Goal: Transaction & Acquisition: Purchase product/service

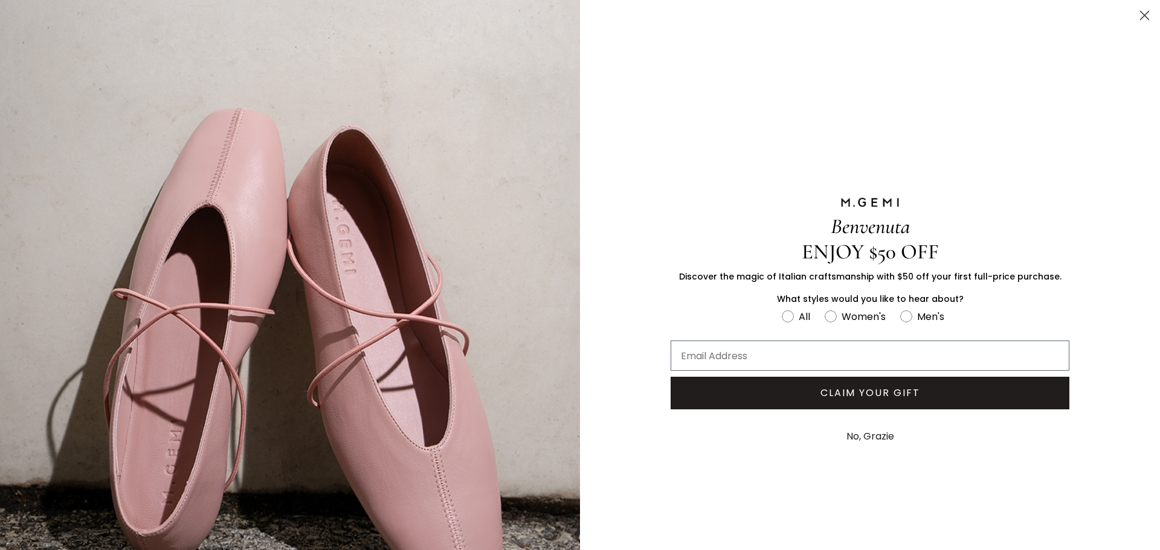
click at [1140, 16] on icon "Close dialog" at bounding box center [1144, 15] width 8 height 8
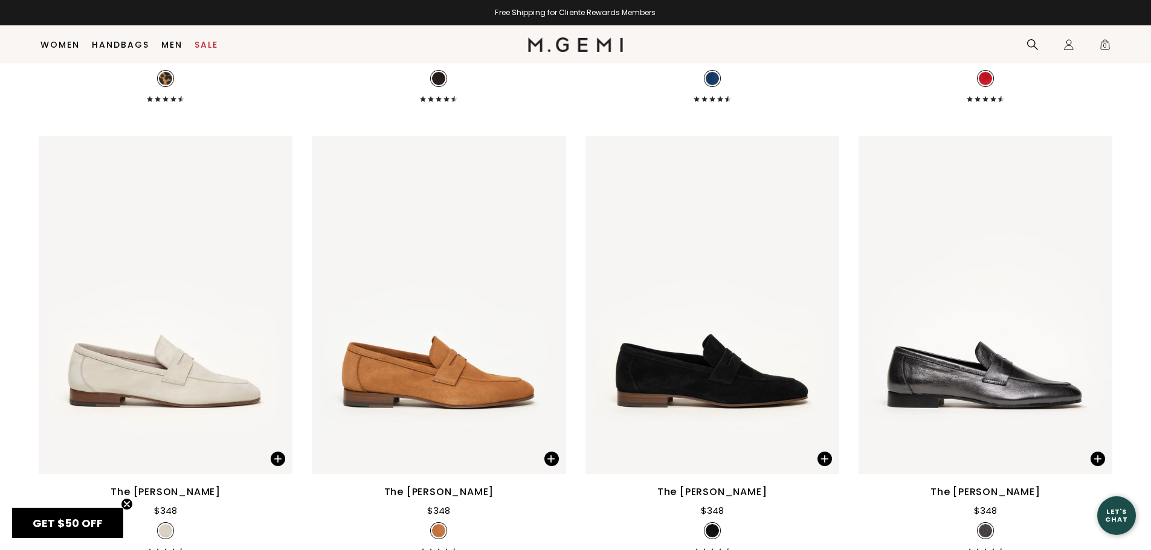
scroll to position [1485, 0]
click at [738, 365] on img at bounding box center [712, 304] width 254 height 338
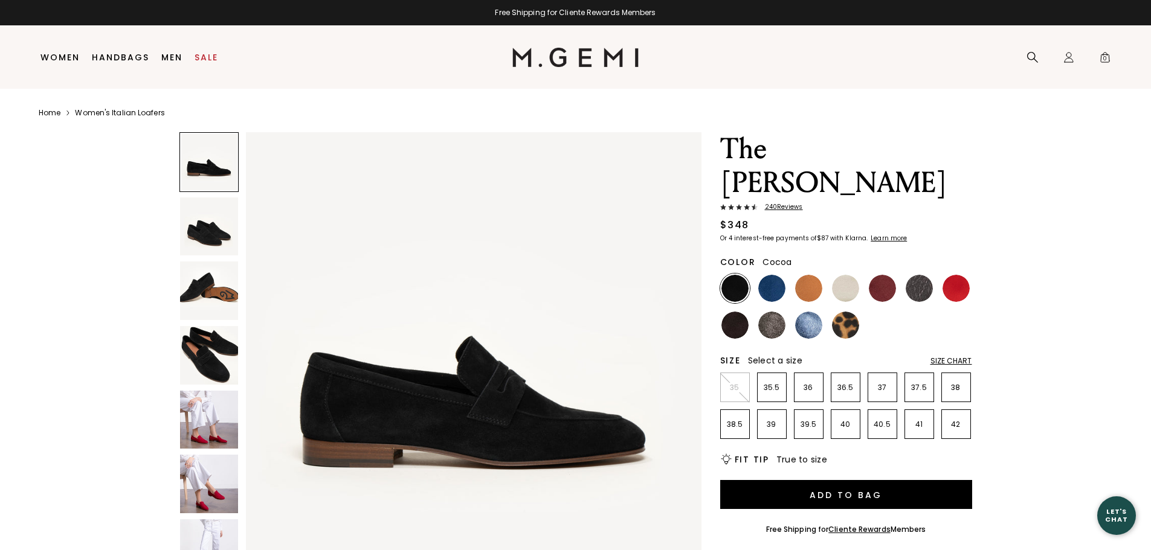
click at [735, 312] on img at bounding box center [734, 325] width 27 height 27
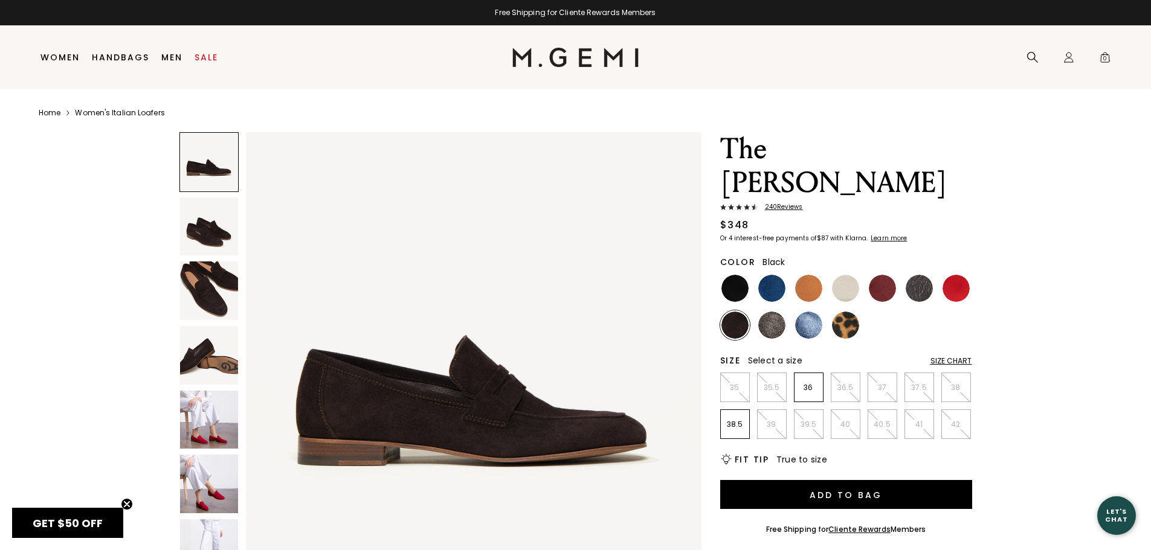
click at [732, 275] on img at bounding box center [734, 288] width 27 height 27
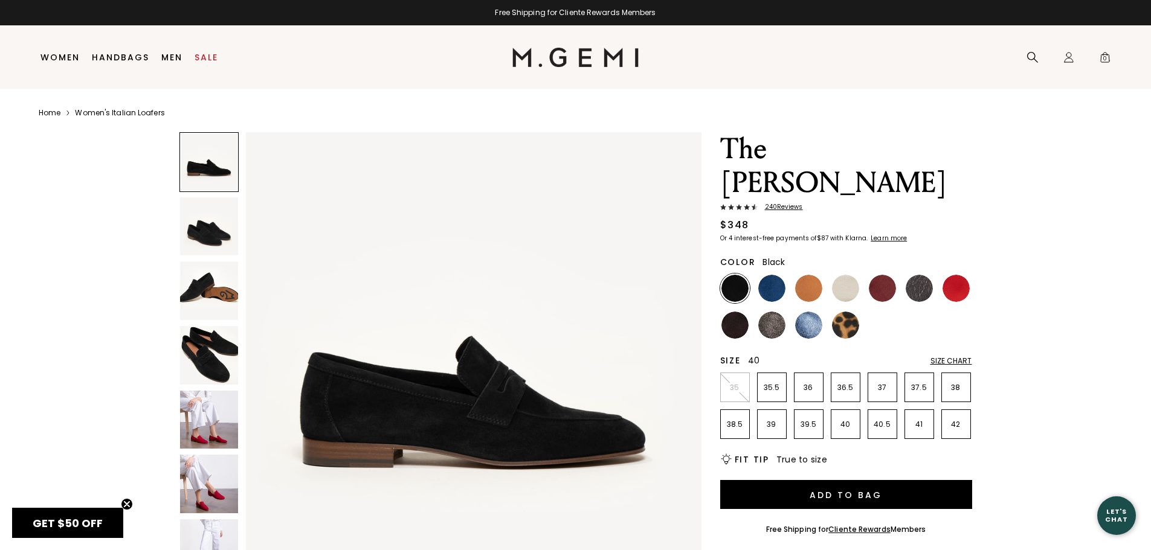
click at [847, 420] on p "40" at bounding box center [845, 425] width 28 height 10
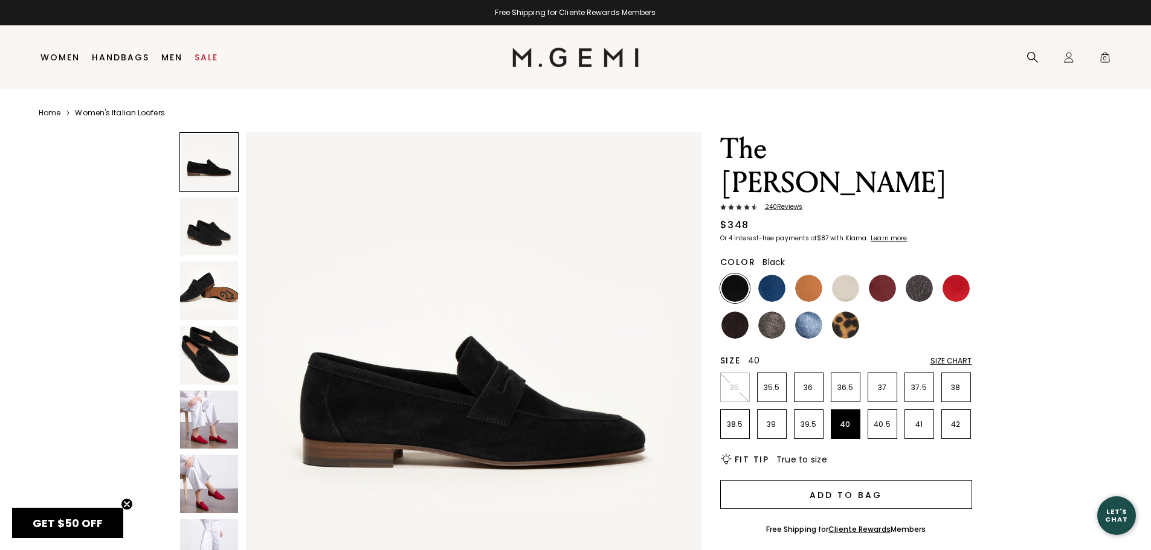
click at [847, 480] on button "Add to Bag" at bounding box center [846, 494] width 252 height 29
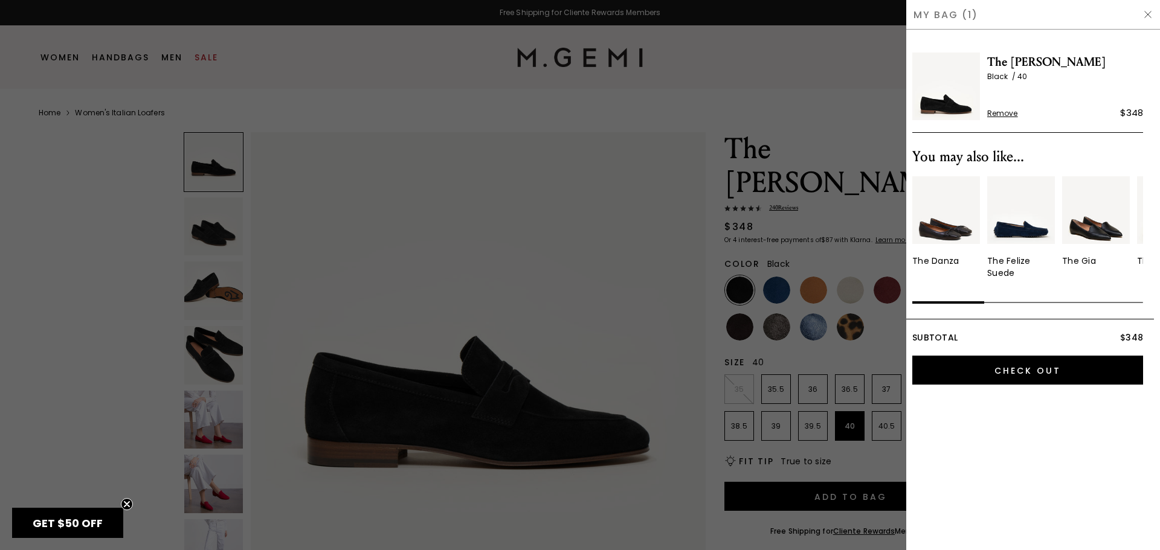
click at [564, 298] on div at bounding box center [580, 275] width 1160 height 550
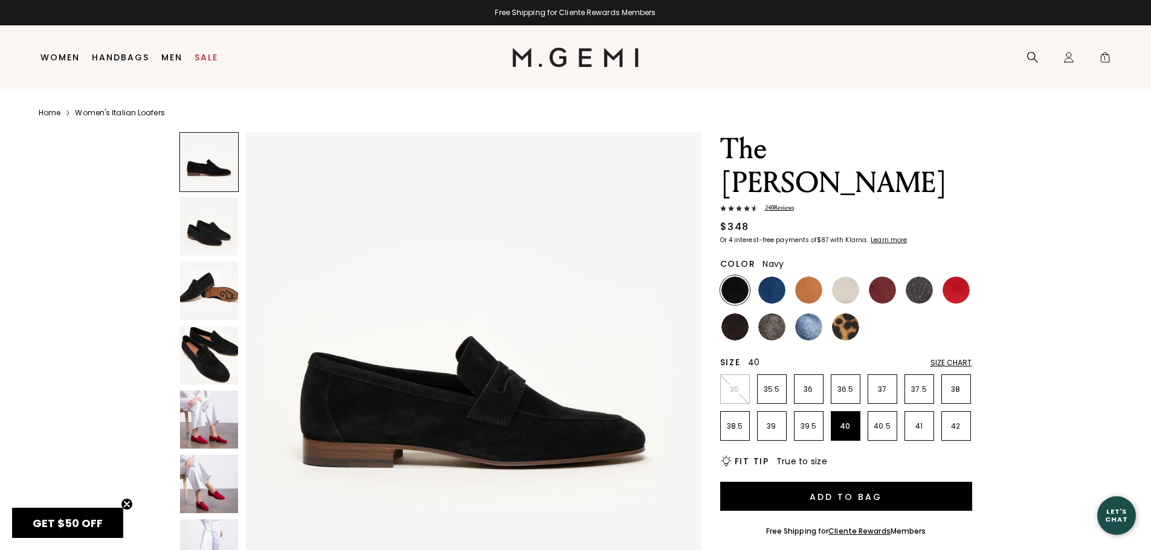
click at [765, 277] on img at bounding box center [771, 290] width 27 height 27
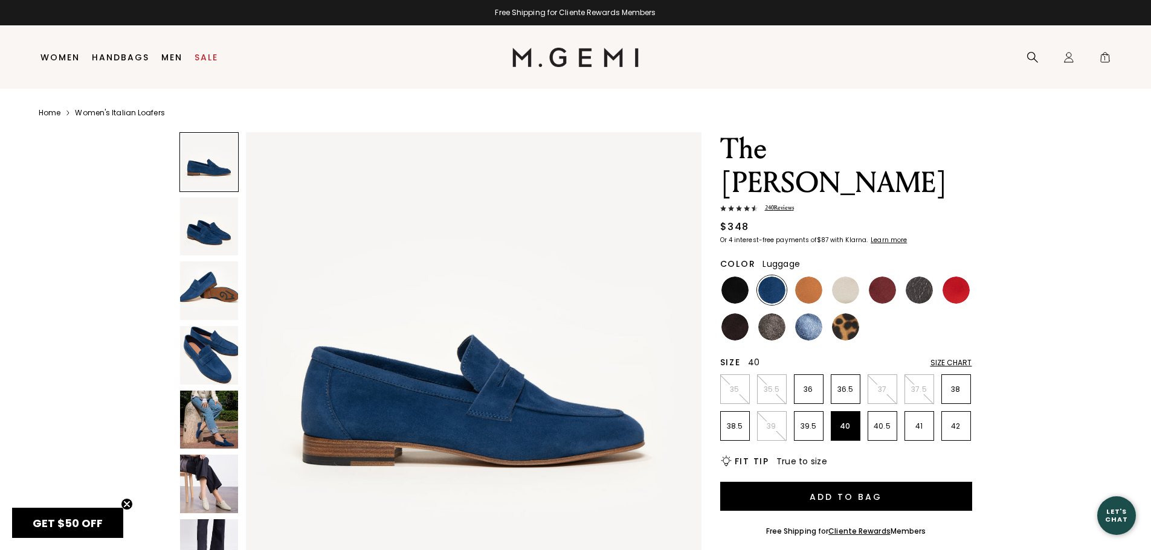
click at [809, 277] on img at bounding box center [808, 290] width 27 height 27
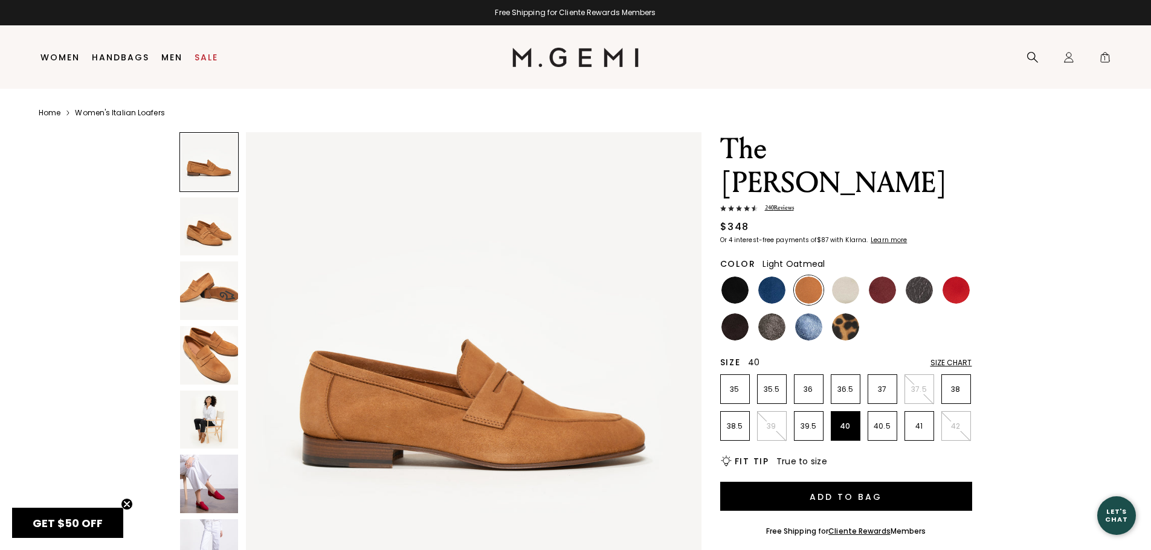
click at [846, 277] on img at bounding box center [845, 290] width 27 height 27
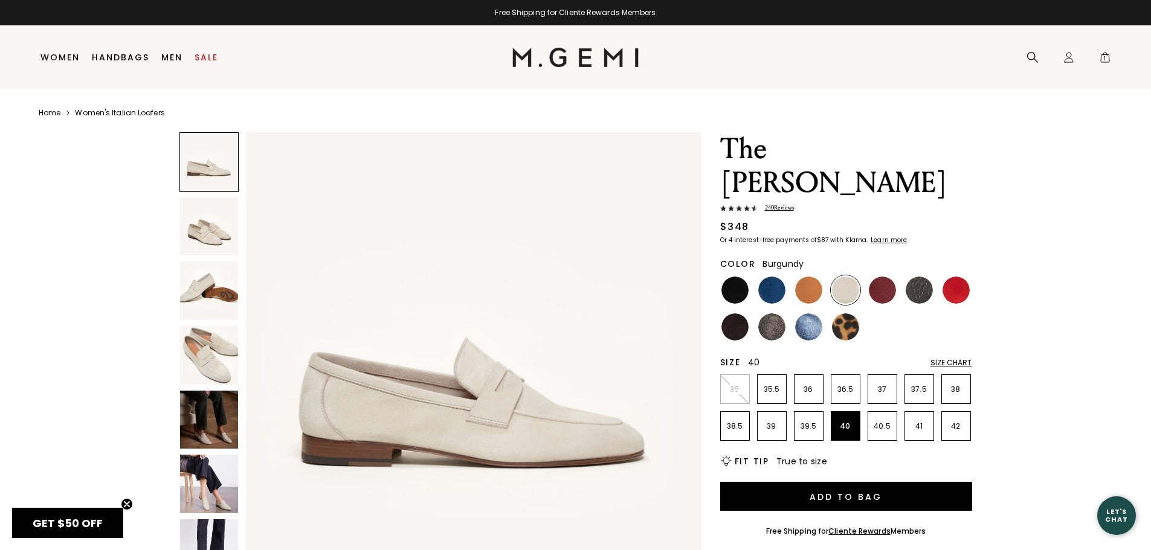
click at [886, 277] on img at bounding box center [882, 290] width 27 height 27
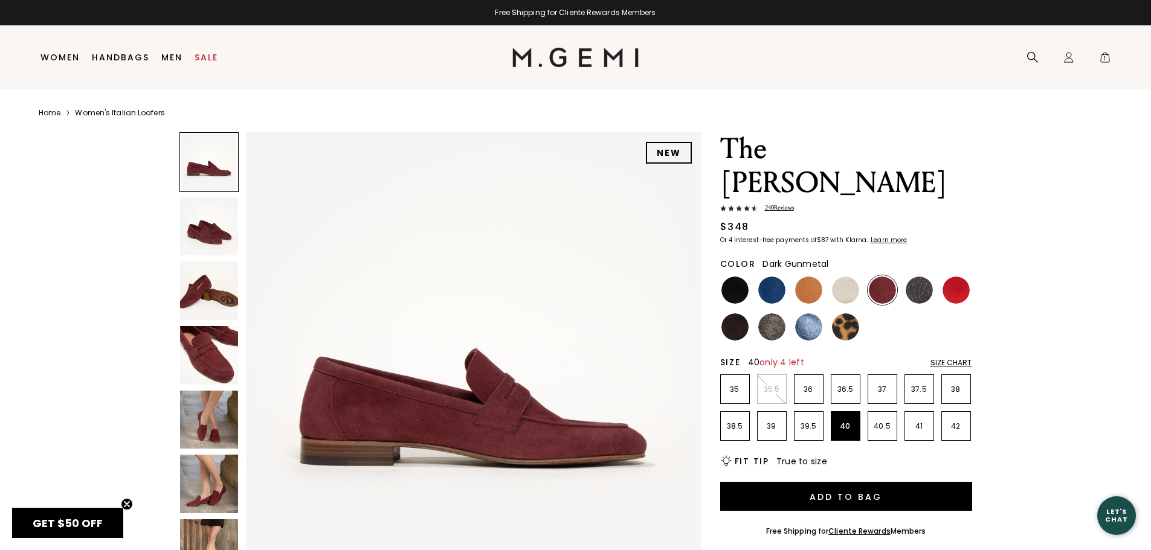
click at [930, 277] on img at bounding box center [918, 290] width 27 height 27
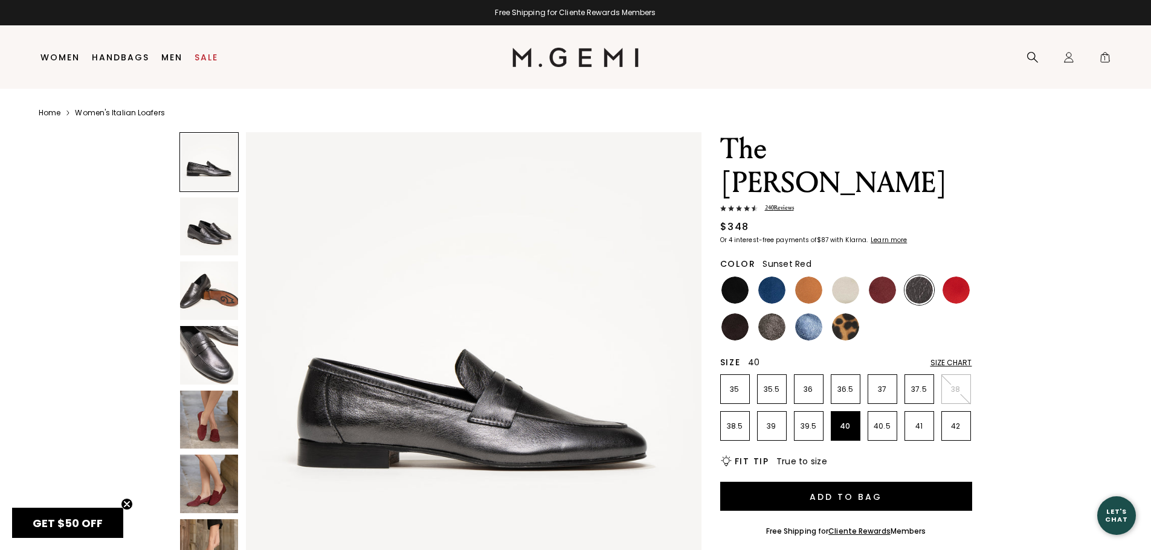
click at [953, 277] on img at bounding box center [955, 290] width 27 height 27
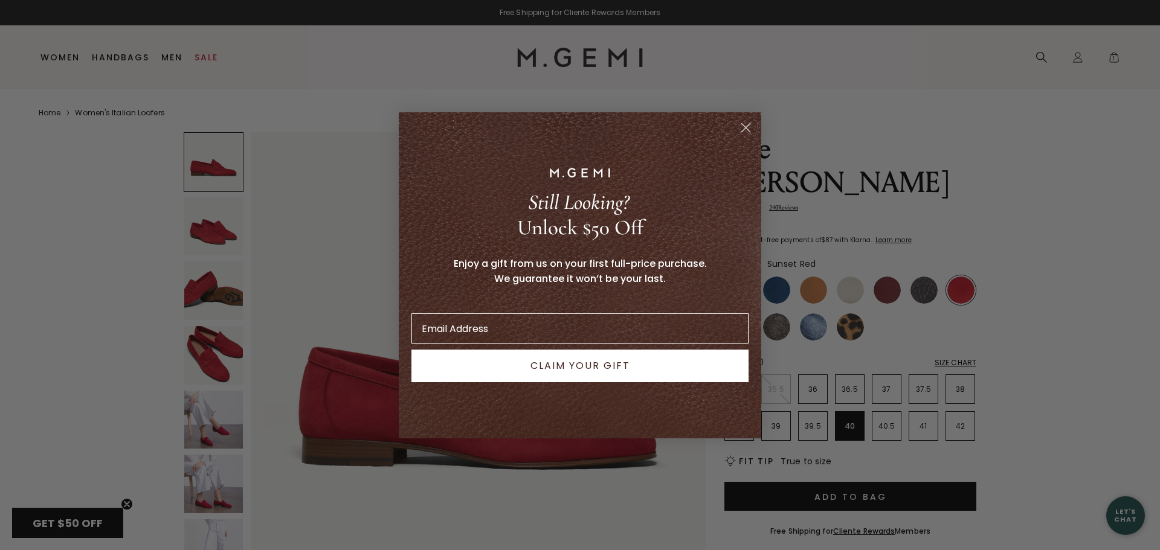
click at [745, 131] on circle "Close dialog" at bounding box center [746, 127] width 20 height 20
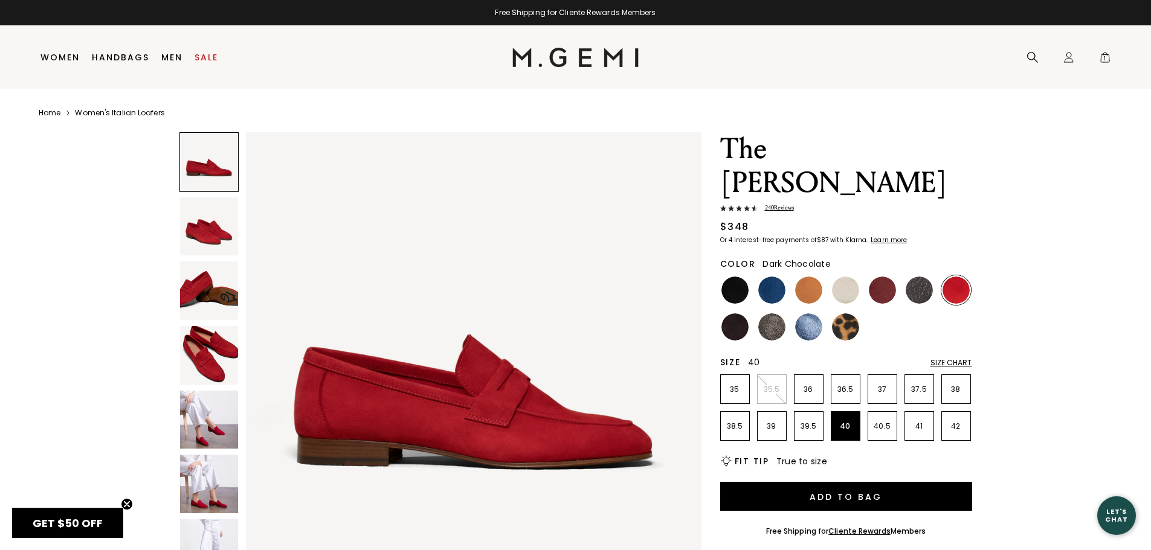
click at [738, 313] on img at bounding box center [734, 326] width 27 height 27
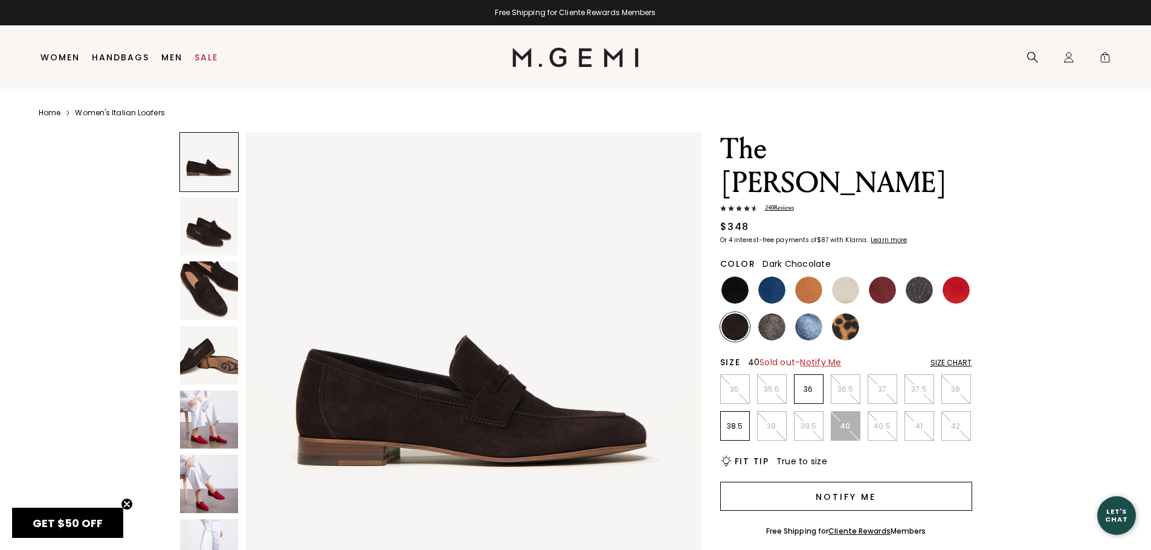
click at [846, 482] on button "Notify Me" at bounding box center [846, 496] width 252 height 29
click at [804, 503] on input "Enter your email address to be notified when your selection is back in stock" at bounding box center [836, 513] width 228 height 21
type input "[PERSON_NAME][EMAIL_ADDRESS][DOMAIN_NAME]"
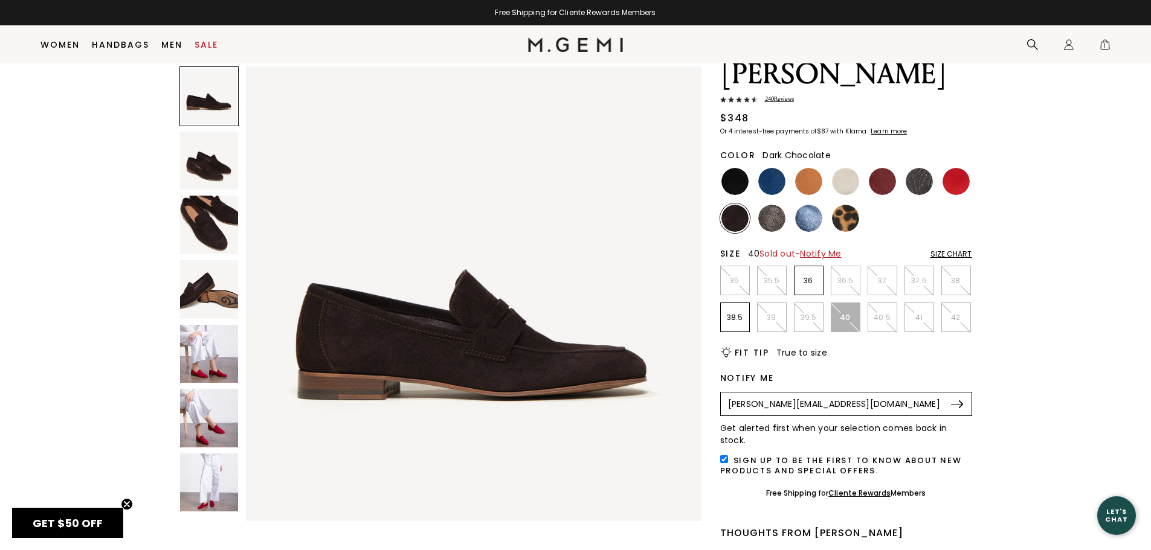
scroll to position [95, 0]
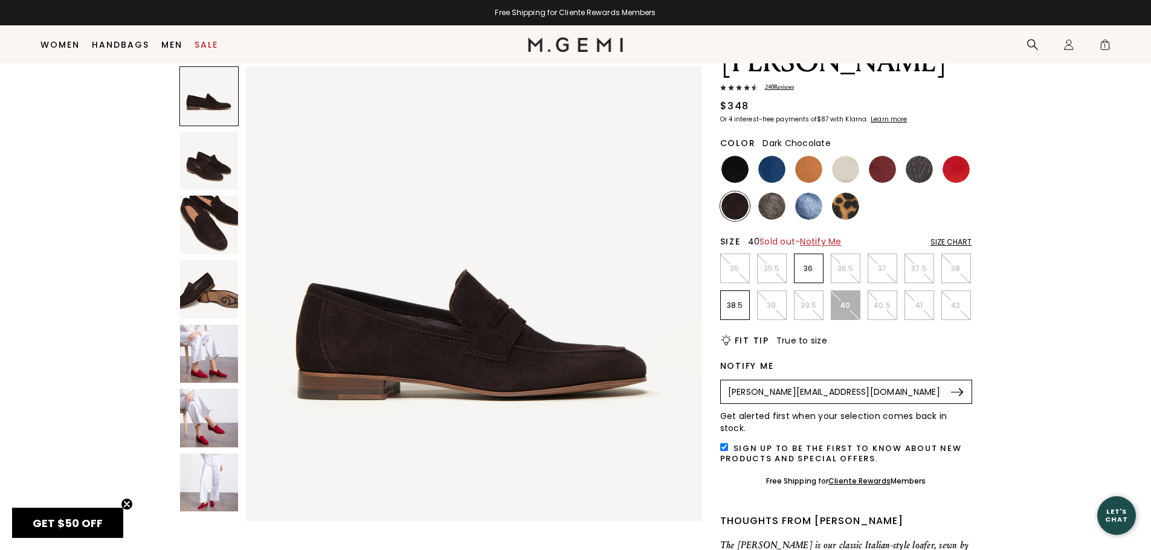
click at [959, 380] on div "[PERSON_NAME][EMAIL_ADDRESS][DOMAIN_NAME] Submit" at bounding box center [846, 392] width 252 height 24
click at [957, 388] on img at bounding box center [957, 392] width 12 height 8
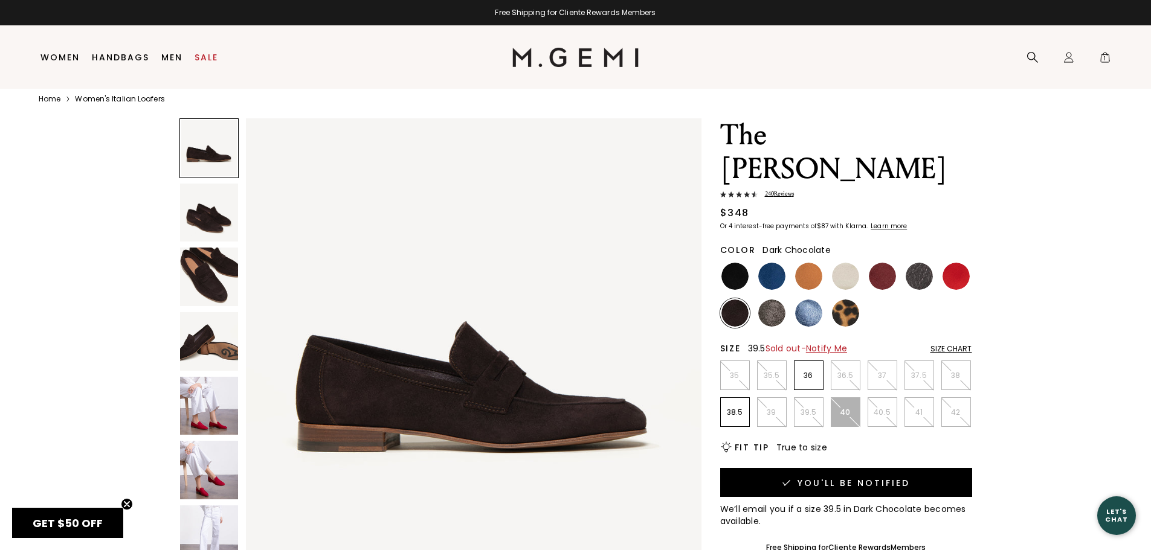
scroll to position [16, 0]
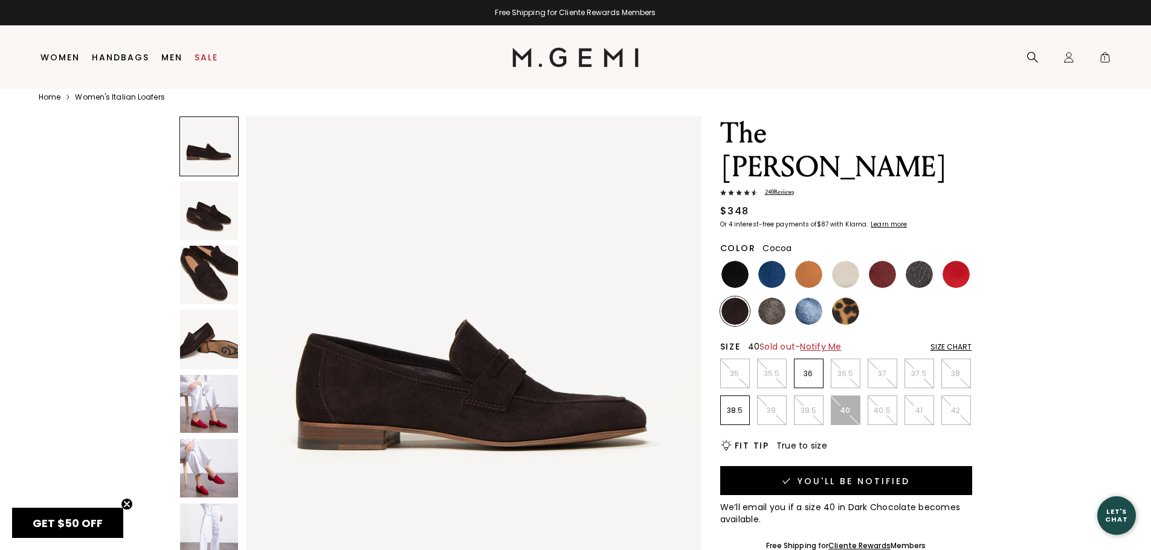
click at [767, 298] on img at bounding box center [771, 311] width 27 height 27
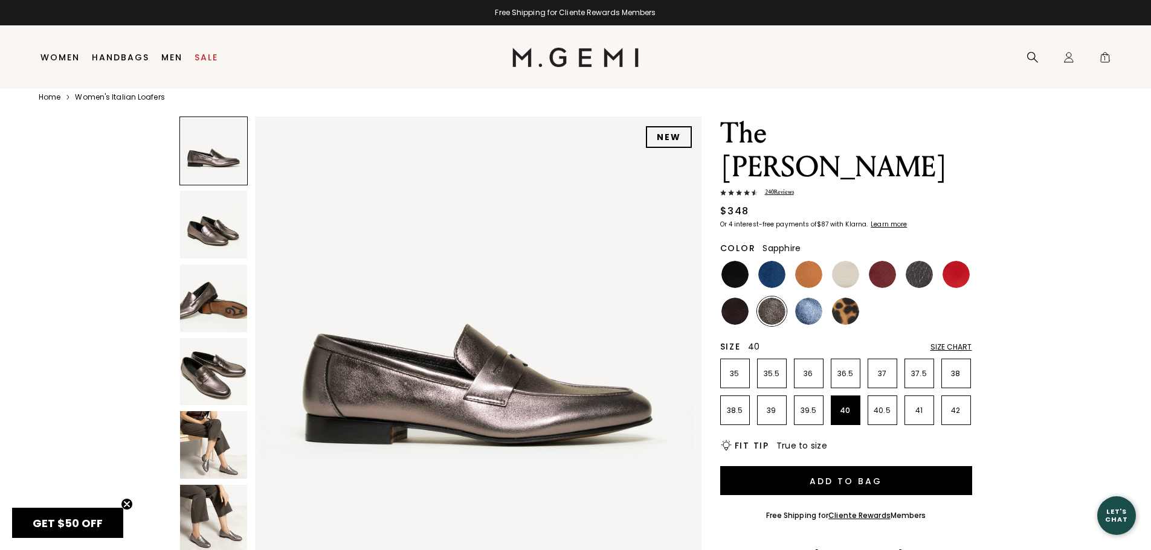
click at [809, 298] on img at bounding box center [808, 311] width 27 height 27
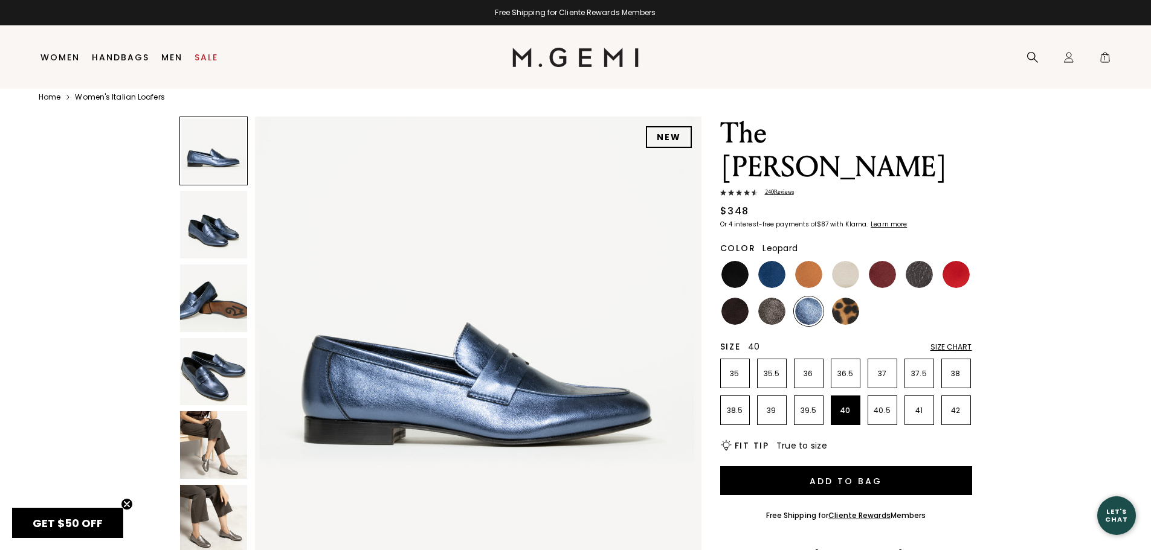
click at [841, 298] on img at bounding box center [845, 311] width 27 height 27
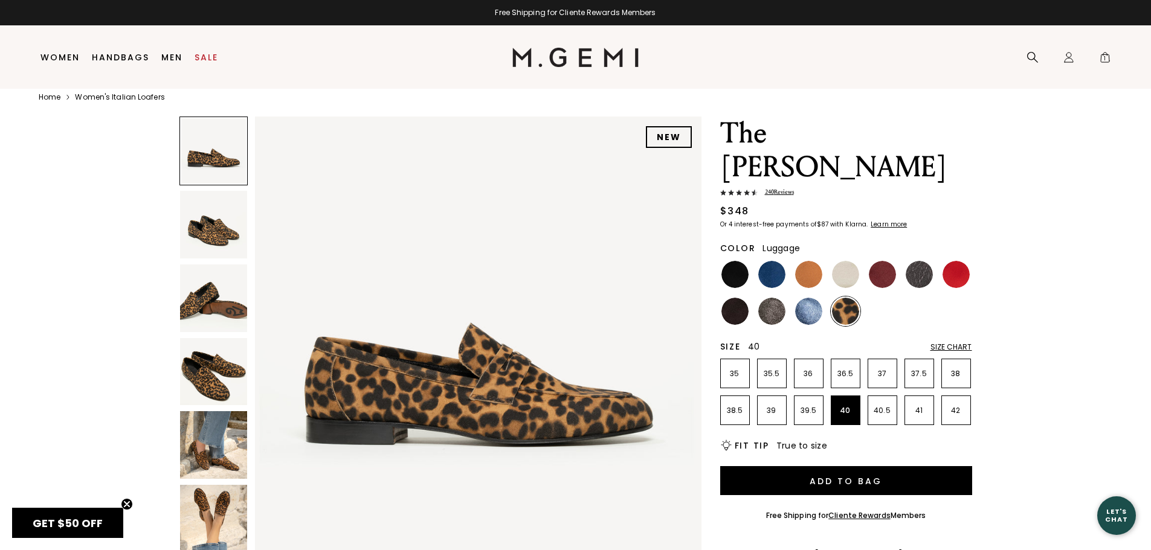
click at [804, 261] on img at bounding box center [808, 274] width 27 height 27
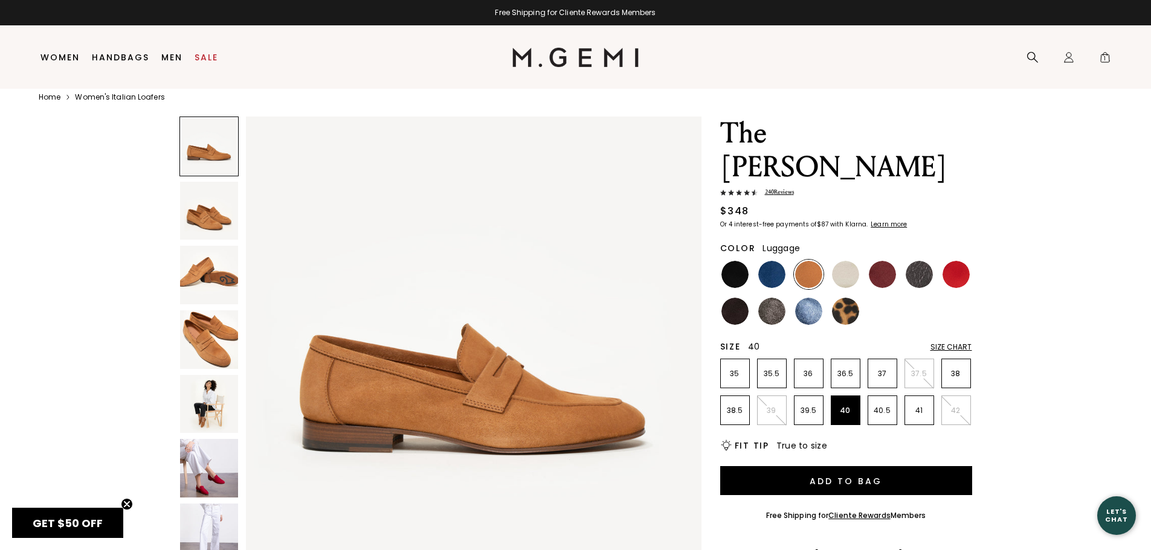
click at [844, 406] on p "40" at bounding box center [845, 411] width 28 height 10
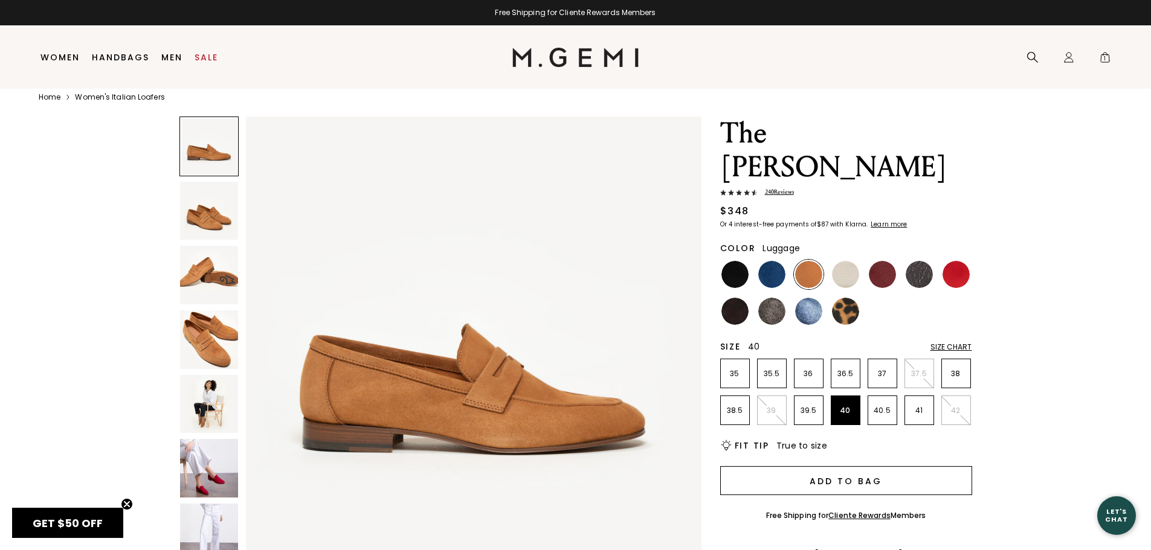
click at [850, 466] on button "Add to Bag" at bounding box center [846, 480] width 252 height 29
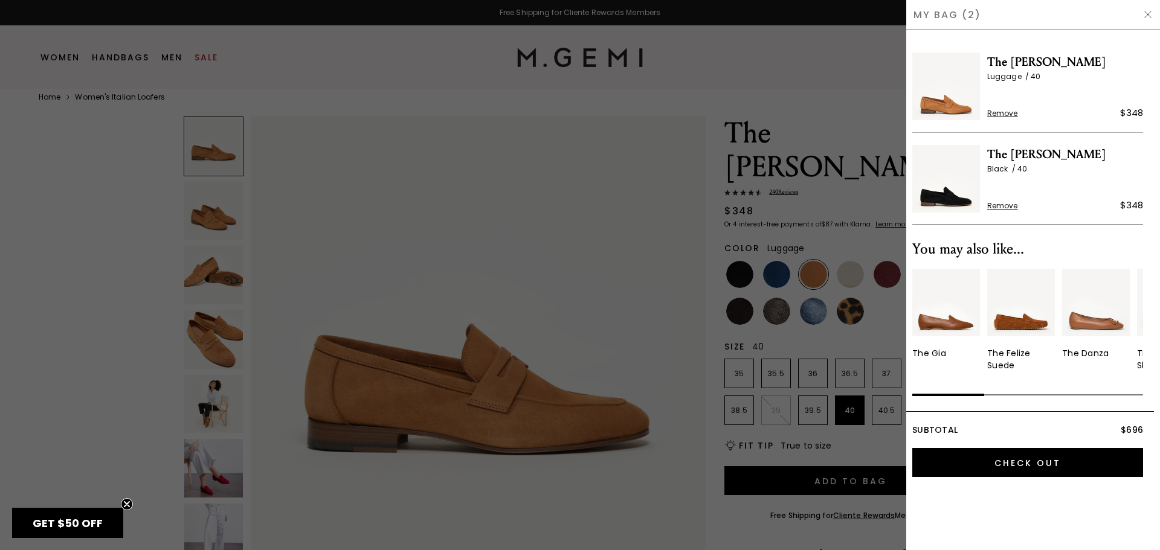
click at [468, 216] on div at bounding box center [580, 275] width 1160 height 550
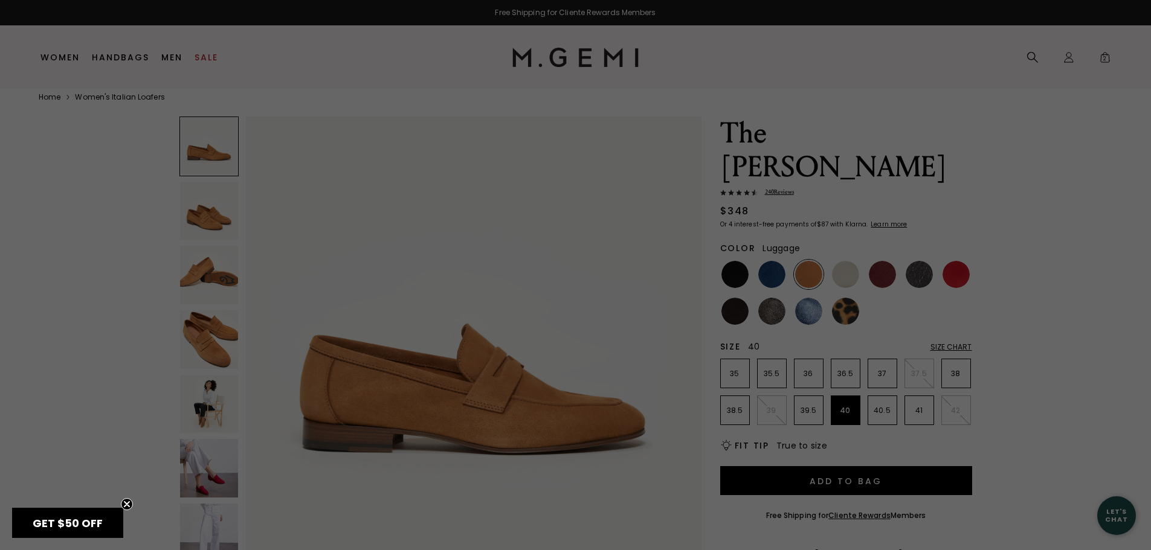
scroll to position [16, 0]
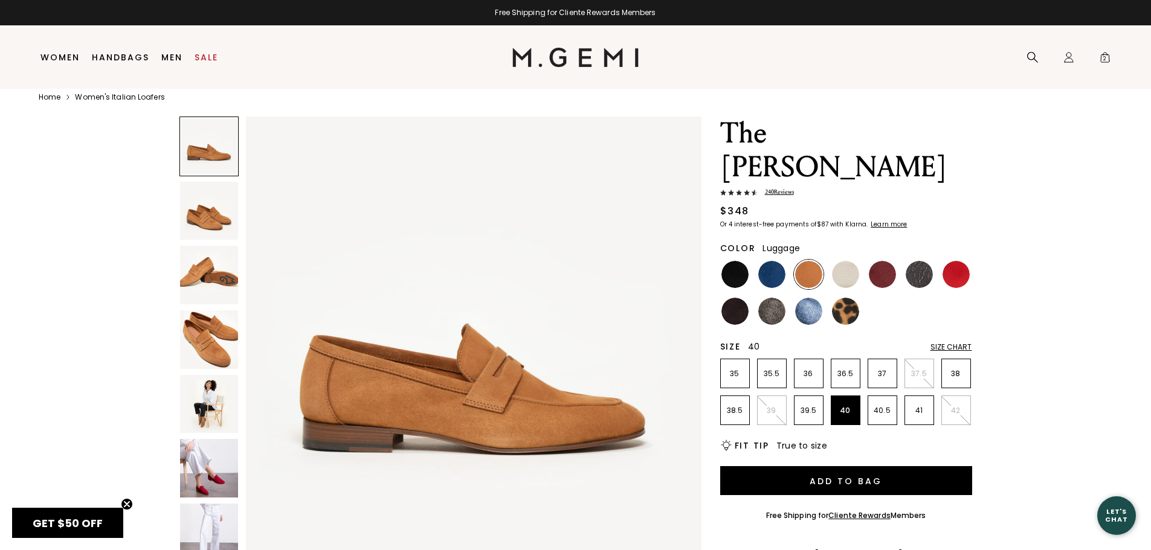
click at [217, 402] on img at bounding box center [209, 404] width 59 height 59
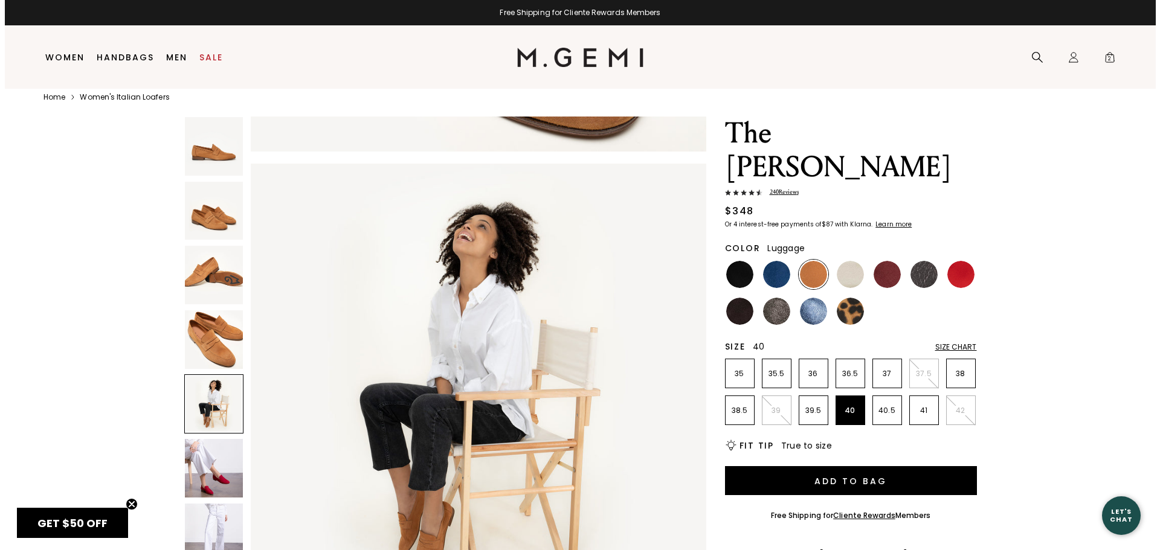
scroll to position [1833, 0]
